Goal: Communication & Community: Ask a question

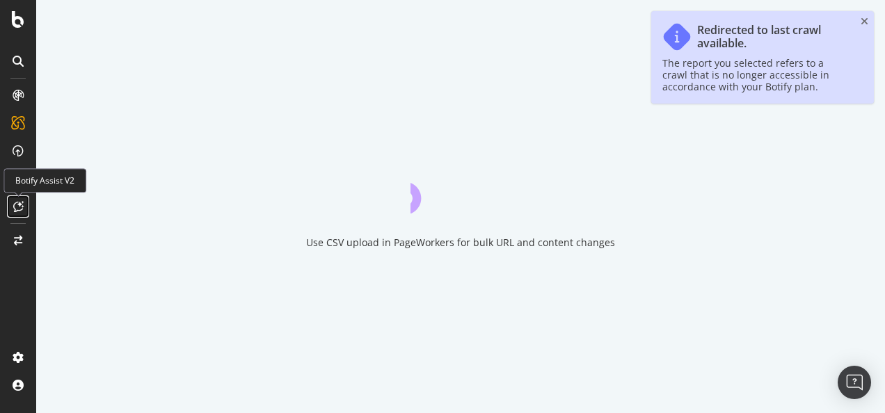
click at [17, 204] on icon at bounding box center [18, 206] width 10 height 11
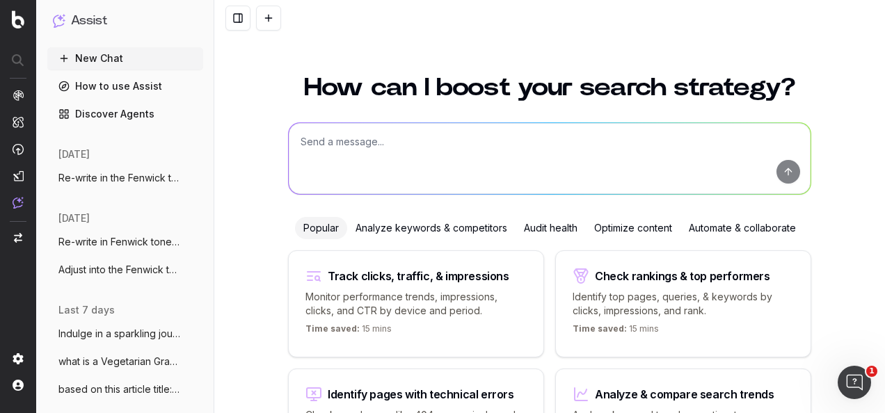
click at [378, 159] on textarea at bounding box center [550, 158] width 522 height 71
paste textarea "Make the countdown to Christmas even more magical with Fenwick's Advent calenda…"
type textarea "Does this copy suggest the advent calendars are Fenwick own brand? Make the cou…"
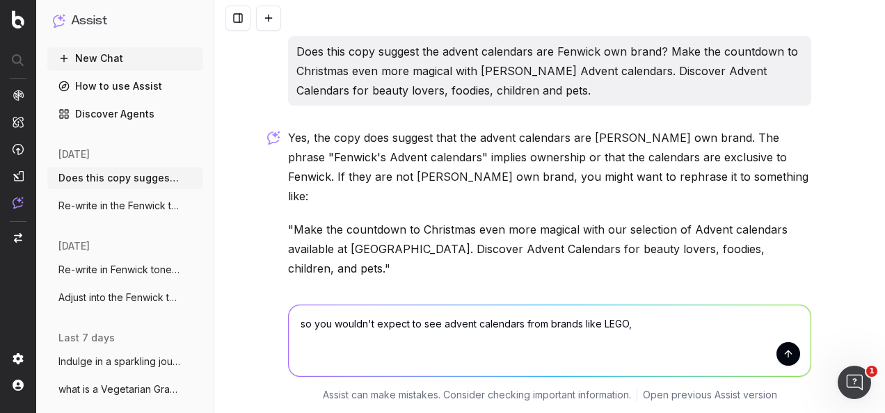
click at [650, 323] on textarea "so you wouldn't expect to see advent calendars from brands like LEGO," at bounding box center [550, 340] width 522 height 71
type textarea "so you wouldn't expect to see advent calendars from brands like LEGO, Charlotte…"
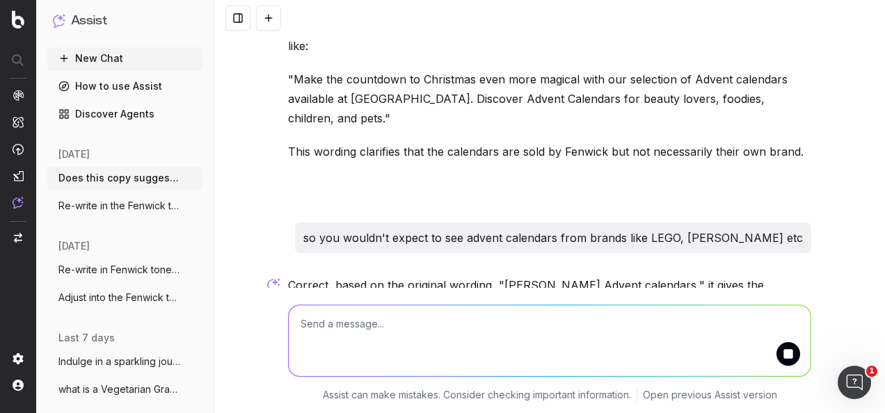
scroll to position [138, 0]
